Goal: Task Accomplishment & Management: Complete application form

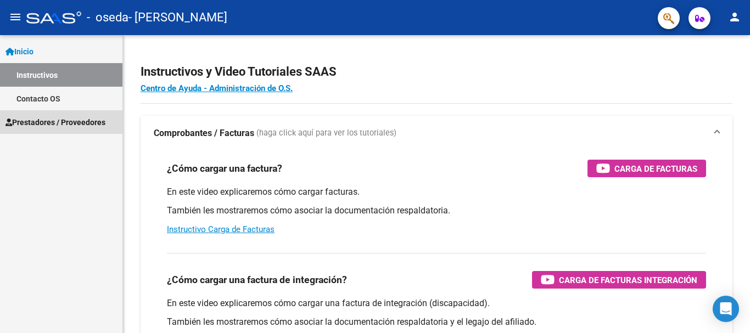
click at [33, 118] on span "Prestadores / Proveedores" at bounding box center [55, 122] width 100 height 12
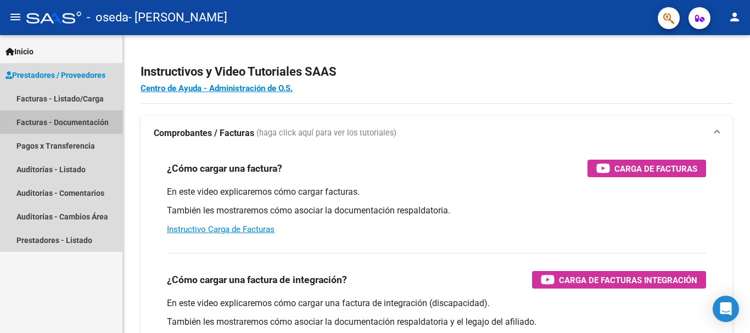
click at [36, 119] on link "Facturas - Documentación" at bounding box center [61, 122] width 122 height 24
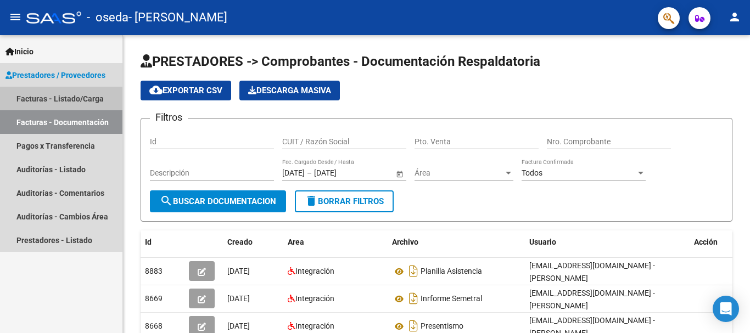
click at [35, 101] on link "Facturas - Listado/Carga" at bounding box center [61, 99] width 122 height 24
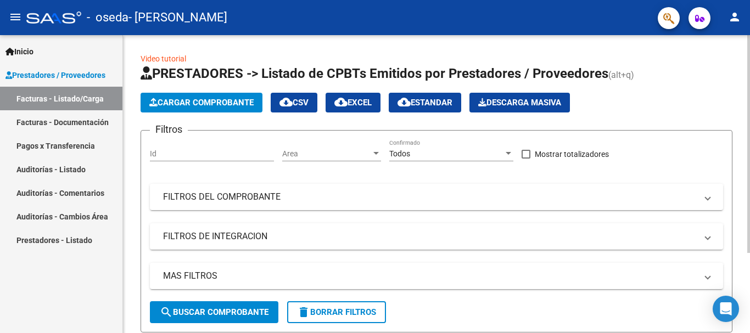
click at [241, 105] on span "Cargar Comprobante" at bounding box center [201, 103] width 104 height 10
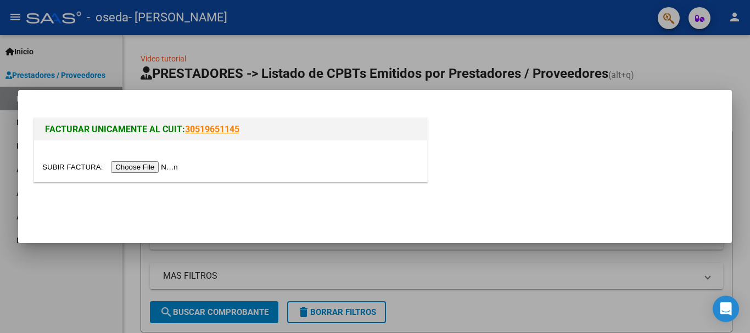
click at [181, 164] on input "file" at bounding box center [111, 167] width 139 height 12
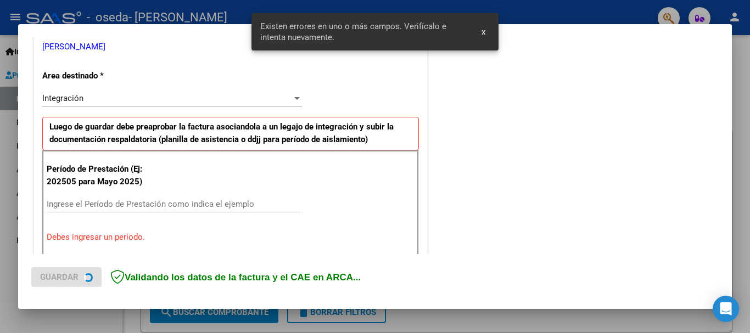
scroll to position [254, 0]
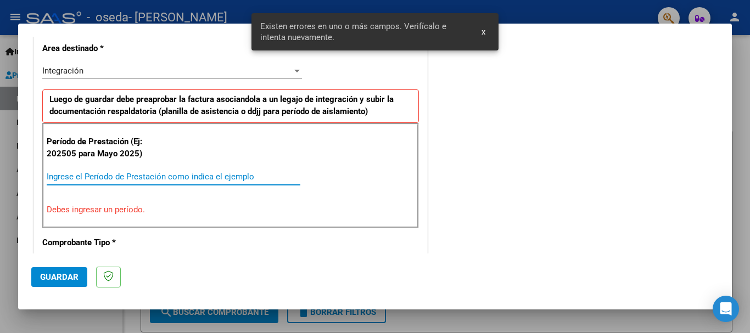
click at [142, 176] on input "Ingrese el Período de Prestación como indica el ejemplo" at bounding box center [174, 177] width 254 height 10
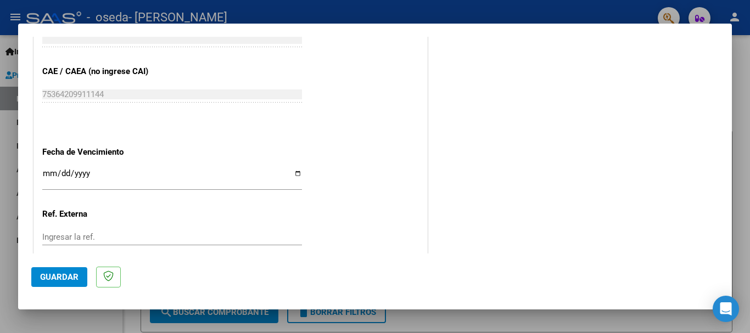
scroll to position [693, 0]
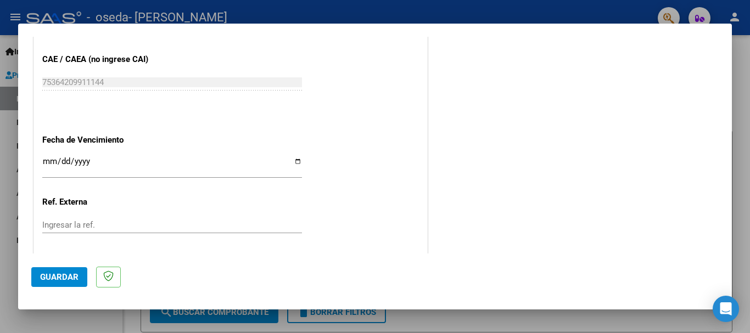
type input "202508"
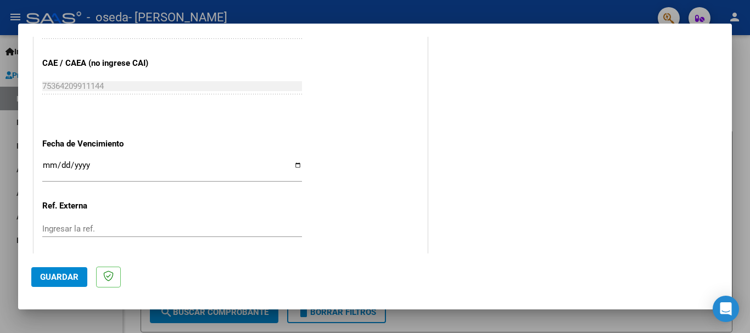
scroll to position [690, 0]
click at [294, 164] on input "Ingresar la fecha" at bounding box center [172, 169] width 260 height 18
type input "[DATE]"
click at [53, 283] on button "Guardar" at bounding box center [59, 277] width 56 height 20
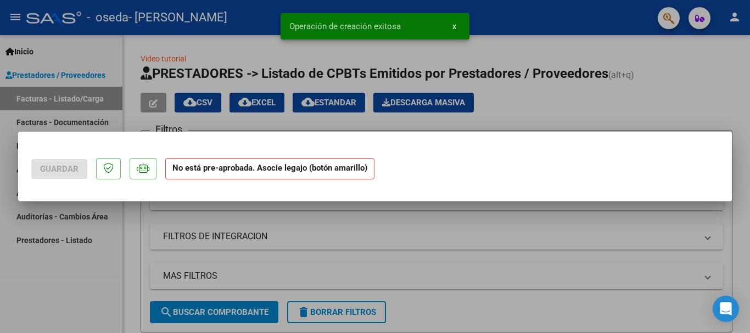
scroll to position [0, 0]
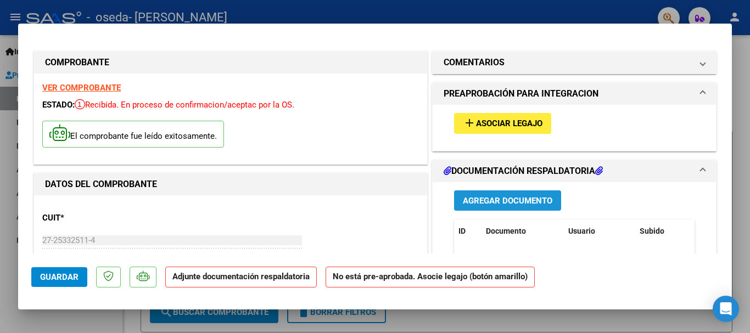
click at [488, 203] on span "Agregar Documento" at bounding box center [508, 201] width 90 height 10
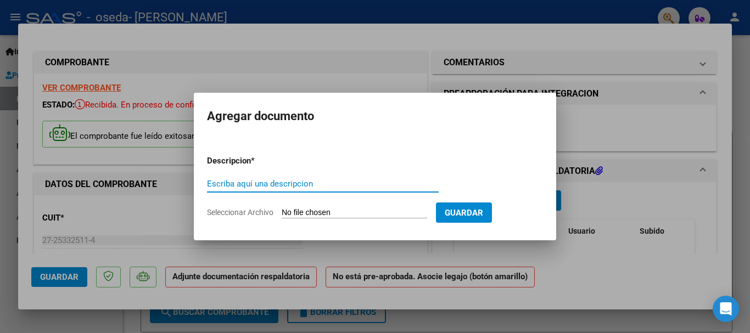
click at [389, 182] on input "Escriba aquí una descripcion" at bounding box center [323, 184] width 232 height 10
type input "planilla asistencia"
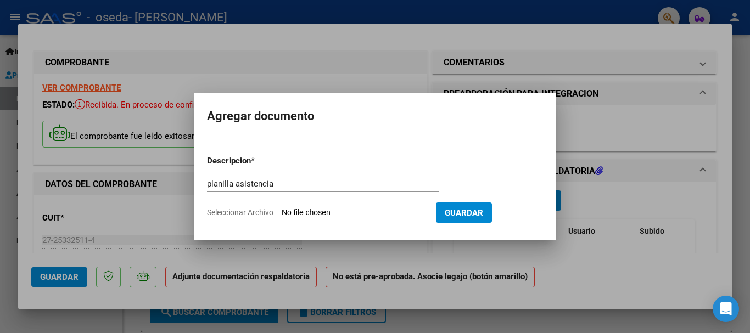
click at [295, 210] on input "Seleccionar Archivo" at bounding box center [355, 213] width 146 height 10
type input "C:\fakepath\[PERSON_NAME]).pdf"
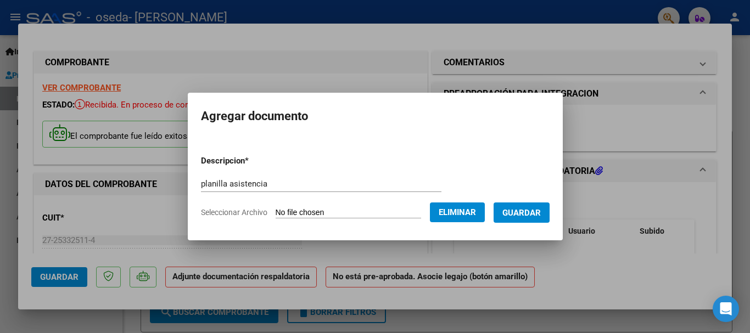
click at [537, 210] on span "Guardar" at bounding box center [521, 213] width 38 height 10
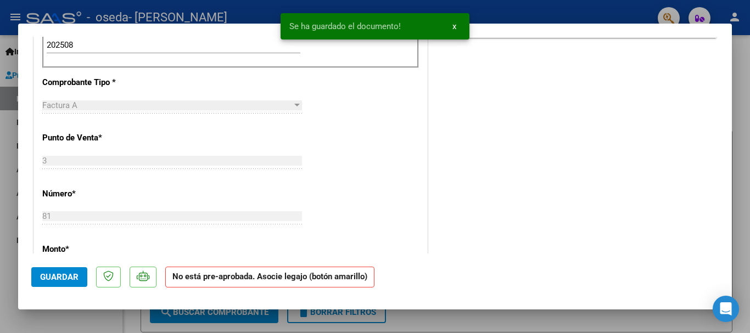
scroll to position [378, 0]
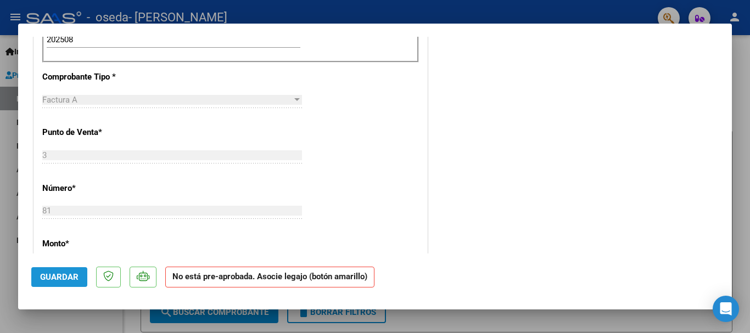
click at [53, 282] on span "Guardar" at bounding box center [59, 277] width 38 height 10
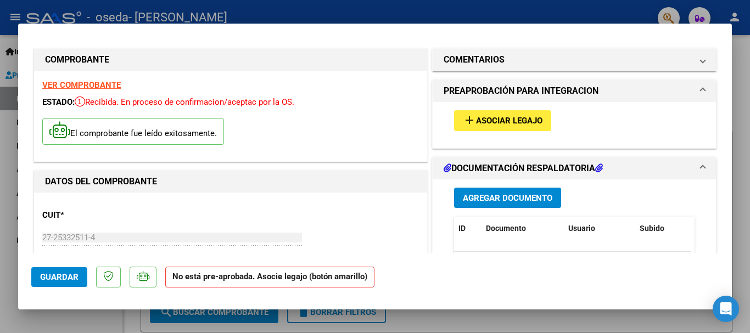
scroll to position [0, 0]
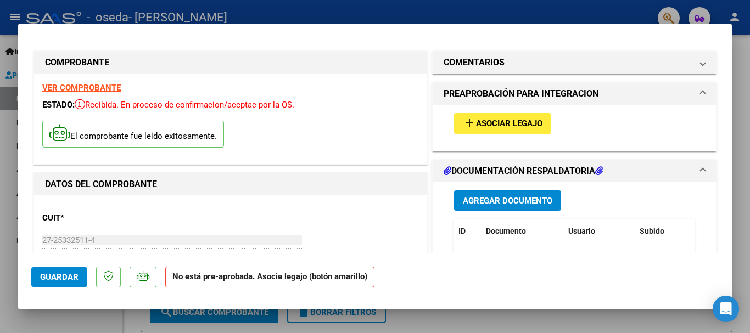
click at [573, 12] on div at bounding box center [375, 166] width 750 height 333
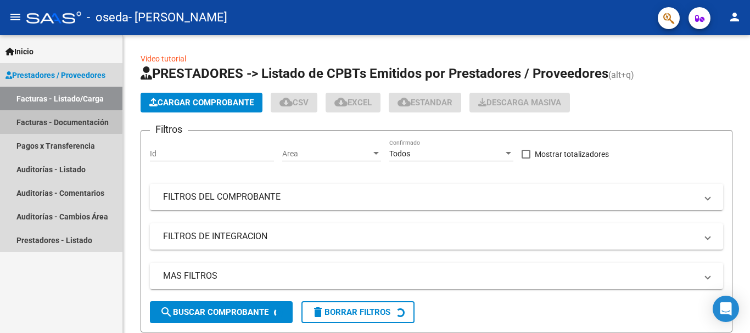
click at [27, 122] on link "Facturas - Documentación" at bounding box center [61, 122] width 122 height 24
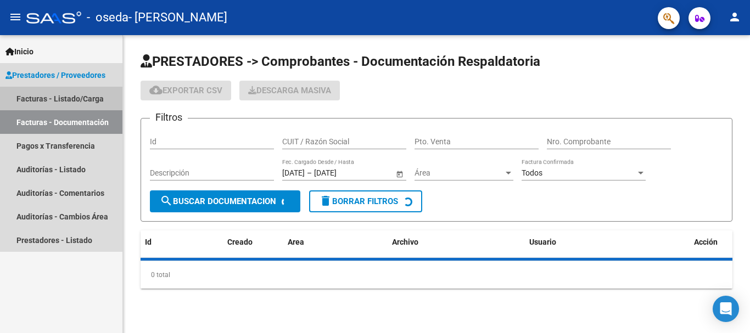
click at [37, 94] on link "Facturas - Listado/Carga" at bounding box center [61, 99] width 122 height 24
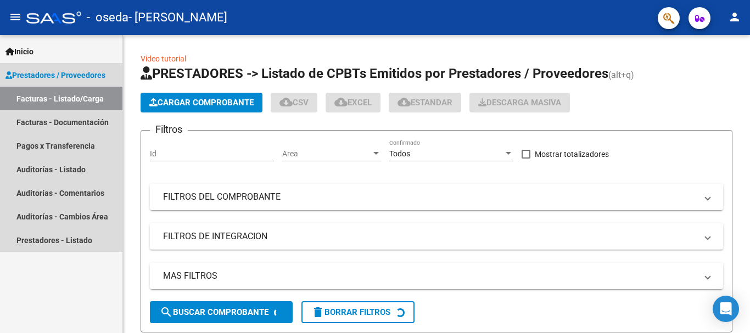
click at [66, 76] on span "Prestadores / Proveedores" at bounding box center [55, 75] width 100 height 12
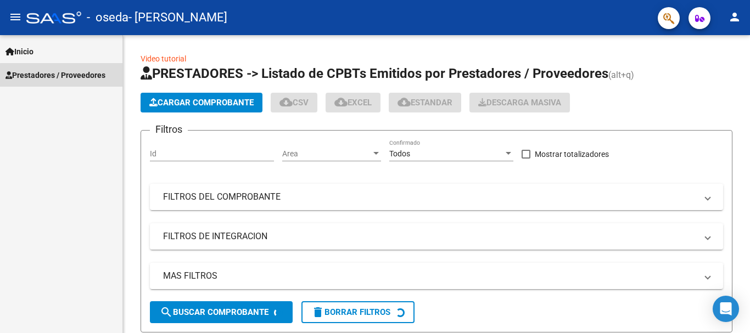
click at [66, 76] on span "Prestadores / Proveedores" at bounding box center [55, 75] width 100 height 12
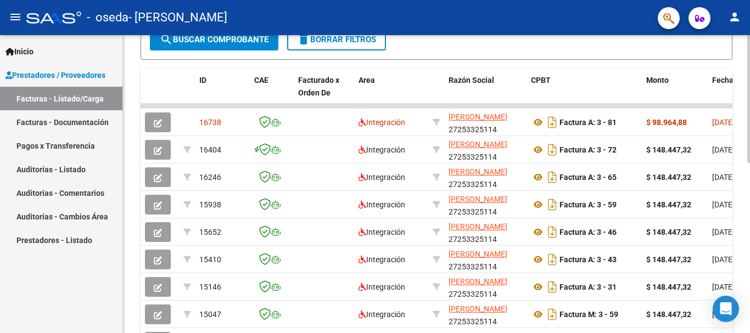
scroll to position [313, 0]
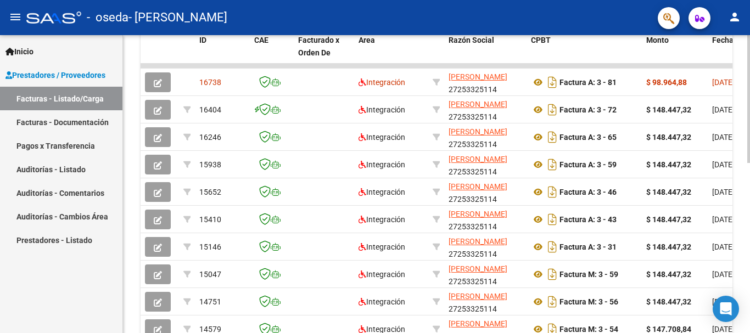
click at [743, 230] on div "Video tutorial PRESTADORES -> Listado de CPBTs Emitidos por Prestadores / Prove…" at bounding box center [438, 65] width 630 height 687
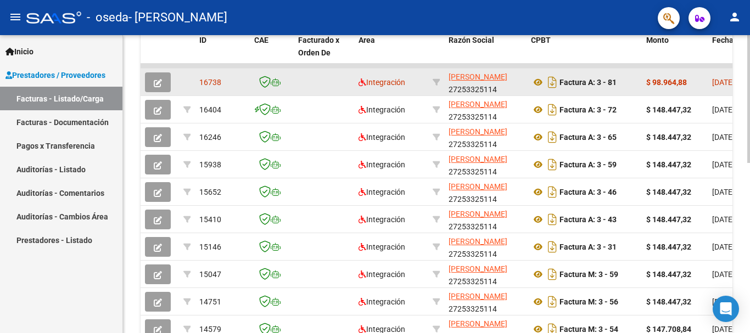
click at [675, 80] on strong "$ 98.964,88" at bounding box center [666, 82] width 41 height 9
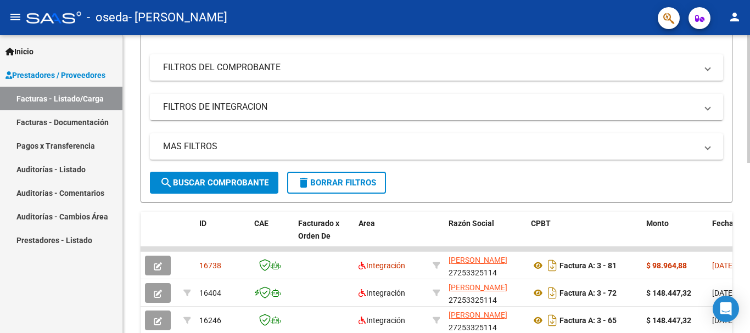
scroll to position [130, 0]
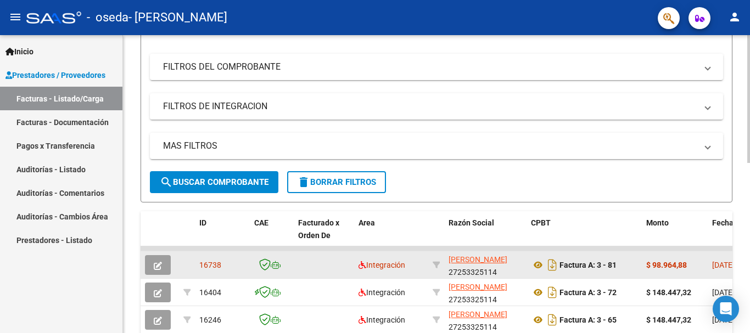
click at [672, 264] on strong "$ 98.964,88" at bounding box center [666, 265] width 41 height 9
click at [164, 266] on button "button" at bounding box center [158, 265] width 26 height 20
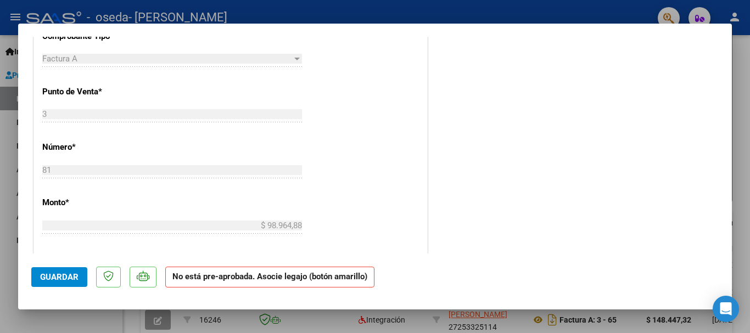
scroll to position [0, 0]
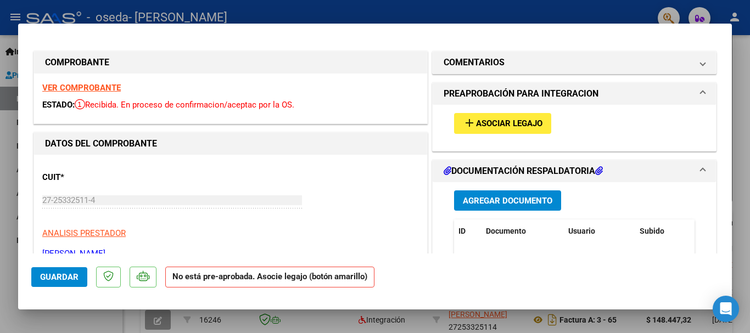
click at [7, 144] on div at bounding box center [375, 166] width 750 height 333
type input "$ 0,00"
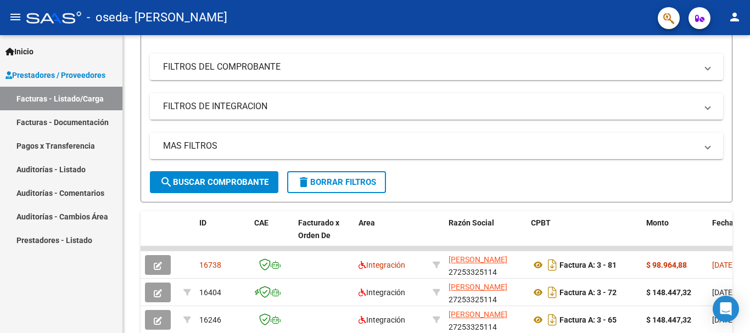
click at [75, 73] on span "Prestadores / Proveedores" at bounding box center [55, 75] width 100 height 12
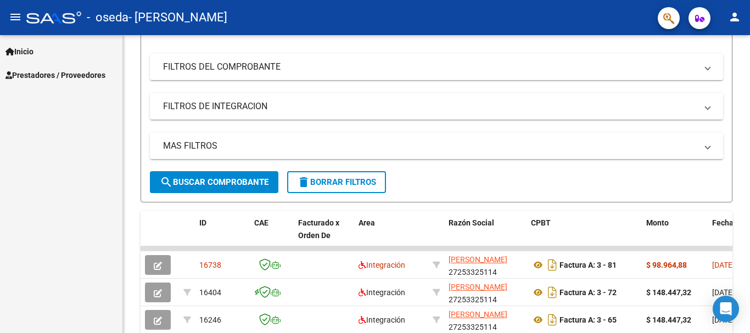
click at [75, 73] on span "Prestadores / Proveedores" at bounding box center [55, 75] width 100 height 12
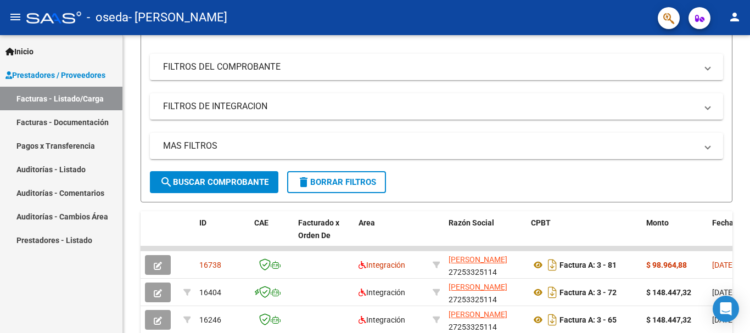
click at [70, 95] on link "Facturas - Listado/Carga" at bounding box center [61, 99] width 122 height 24
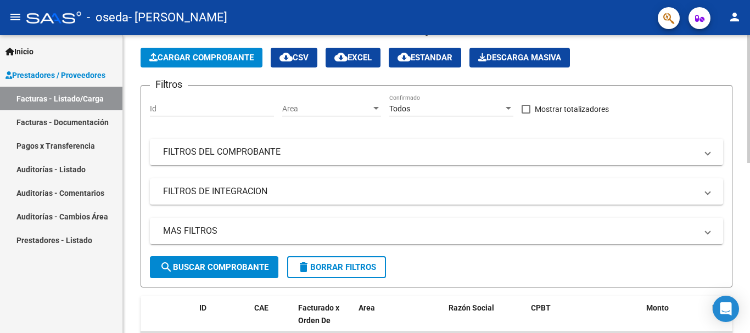
click at [216, 56] on span "Cargar Comprobante" at bounding box center [201, 58] width 104 height 10
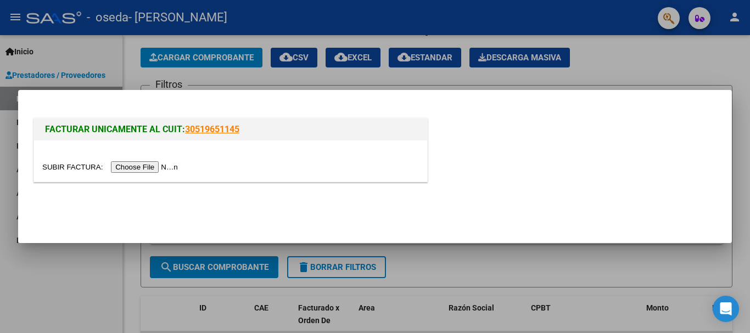
click at [181, 167] on input "file" at bounding box center [111, 167] width 139 height 12
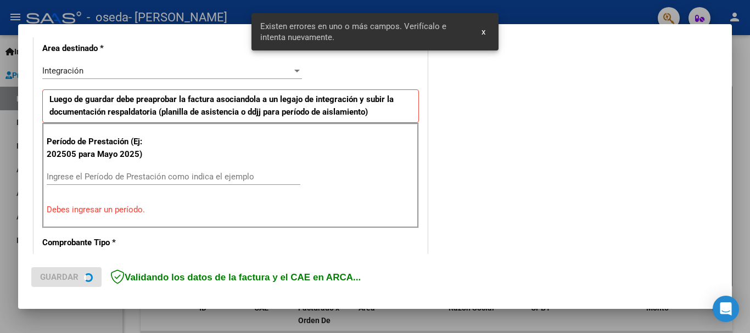
scroll to position [274, 0]
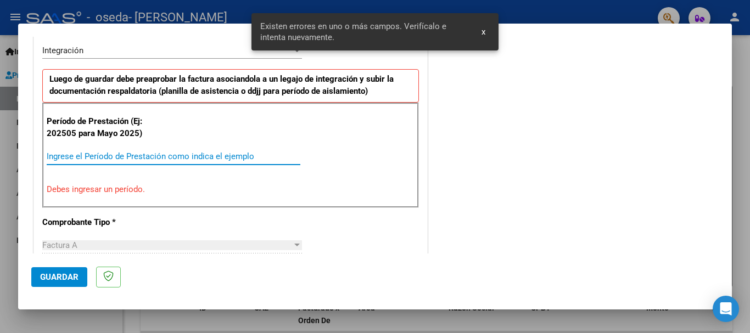
click at [202, 152] on input "Ingrese el Período de Prestación como indica el ejemplo" at bounding box center [174, 157] width 254 height 10
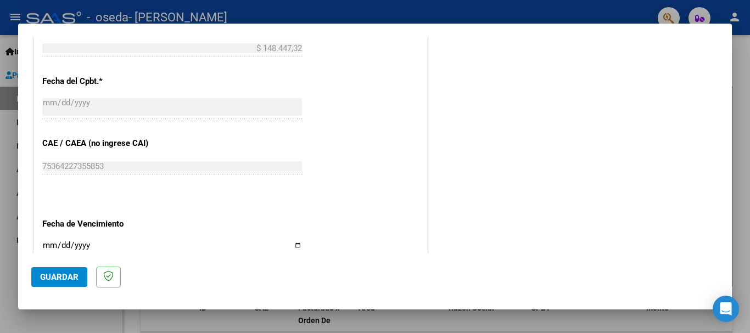
scroll to position [609, 0]
type input "202508"
click at [294, 242] on input "Ingresar la fecha" at bounding box center [172, 250] width 260 height 18
type input "[DATE]"
click at [61, 273] on span "Guardar" at bounding box center [59, 277] width 38 height 10
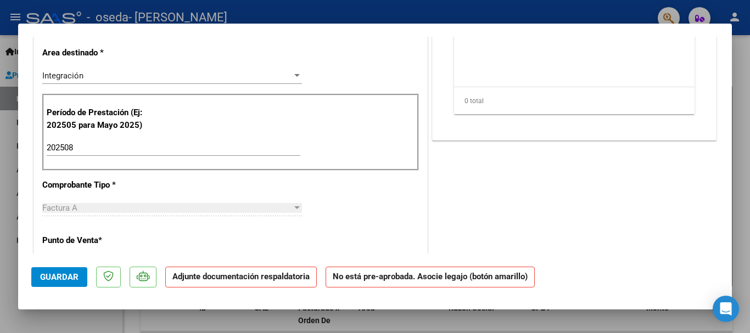
scroll to position [287, 0]
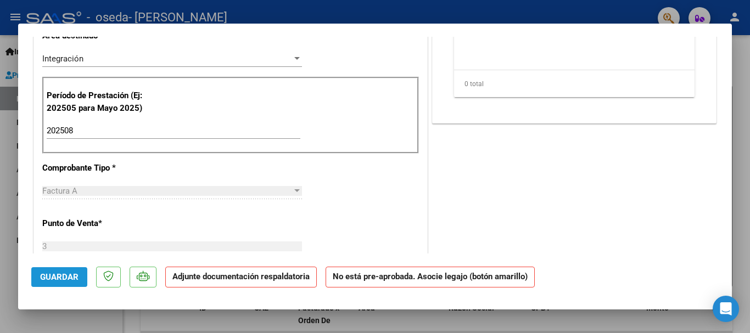
click at [62, 278] on span "Guardar" at bounding box center [59, 277] width 38 height 10
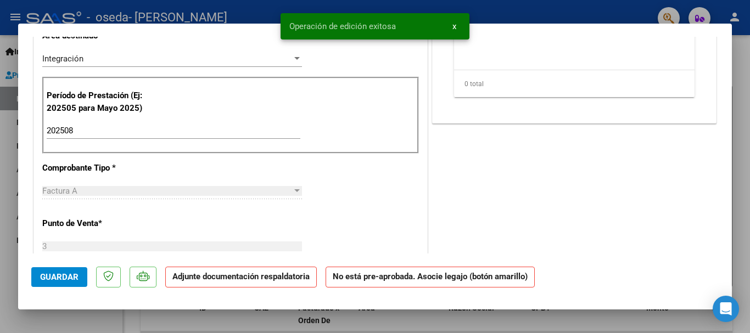
click at [247, 279] on strong "Adjunte documentación respaldatoria" at bounding box center [240, 277] width 137 height 10
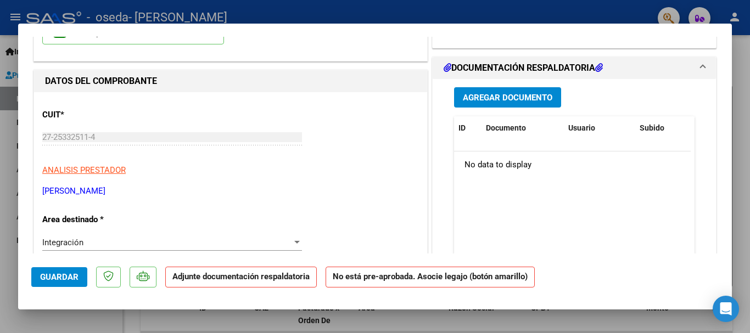
scroll to position [0, 0]
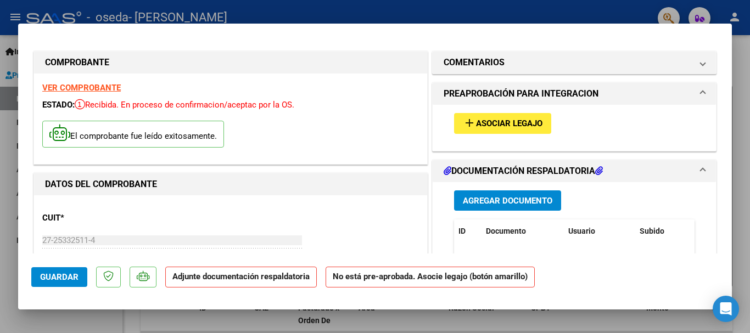
click at [524, 197] on span "Agregar Documento" at bounding box center [508, 201] width 90 height 10
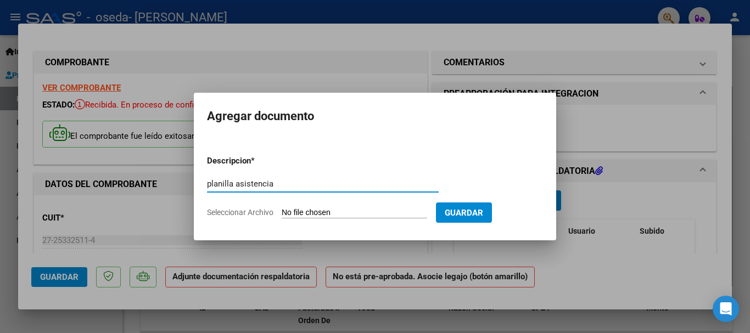
type input "planilla asistencia"
click at [258, 209] on span "Seleccionar Archivo" at bounding box center [240, 212] width 66 height 9
click at [282, 209] on input "Seleccionar Archivo" at bounding box center [355, 213] width 146 height 10
type input "C:\fakepath\[PERSON_NAME]).pdf"
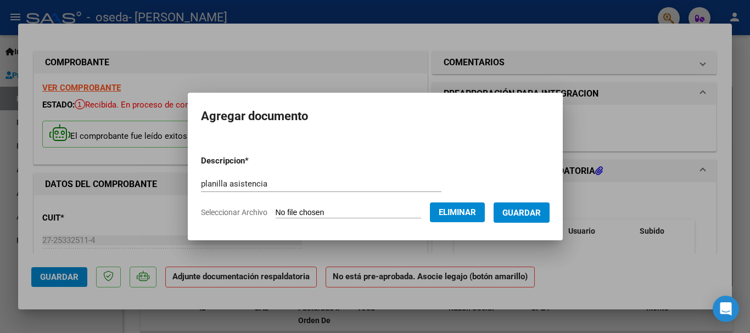
click at [530, 214] on span "Guardar" at bounding box center [521, 213] width 38 height 10
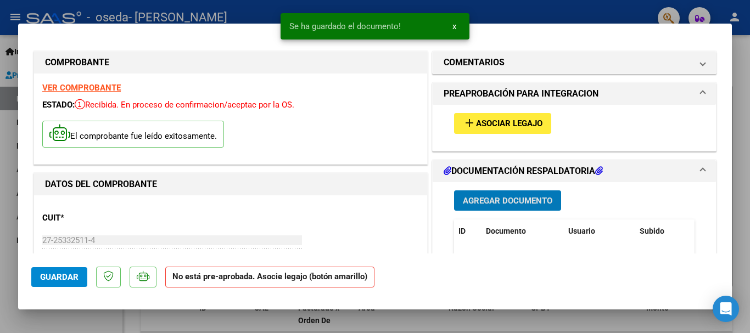
click at [54, 273] on span "Guardar" at bounding box center [59, 277] width 38 height 10
